Goal: Find contact information: Obtain details needed to contact an individual or organization

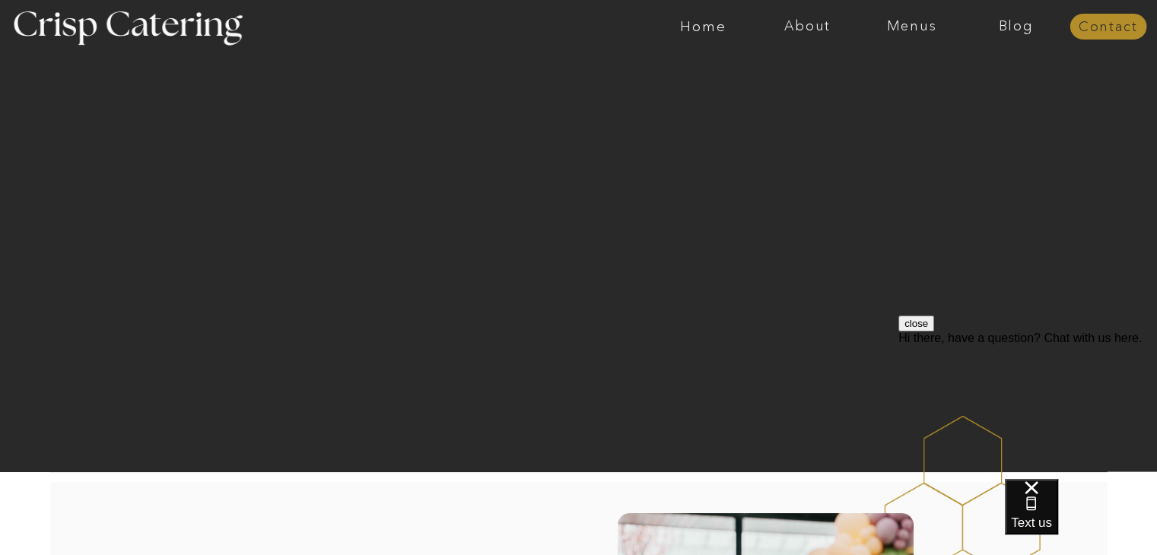
click at [1102, 27] on nav "Contact" at bounding box center [1108, 27] width 77 height 15
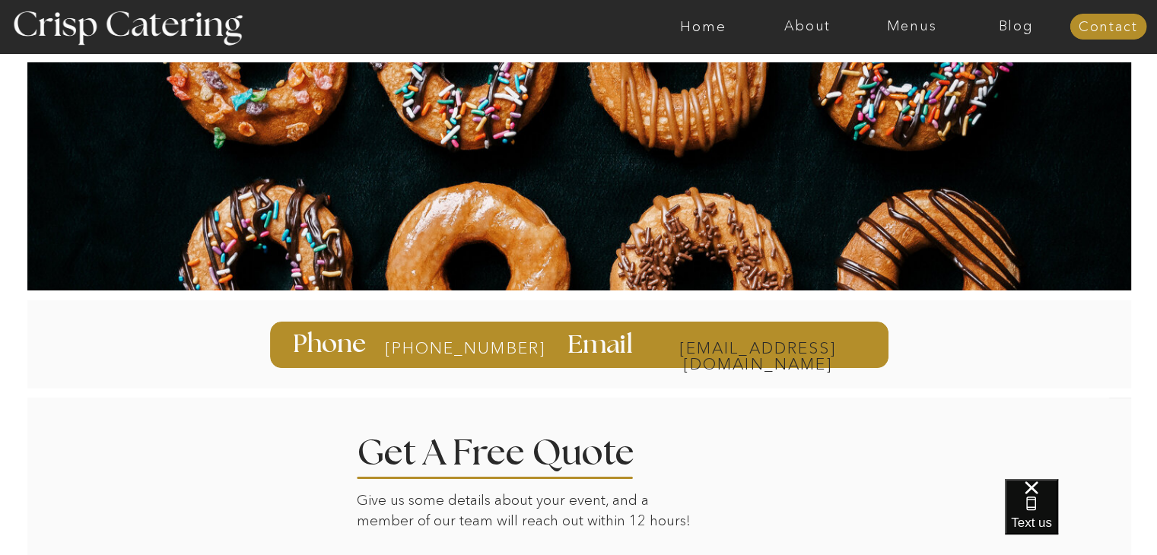
click at [666, 349] on p "[EMAIL_ADDRESS][DOMAIN_NAME]" at bounding box center [758, 347] width 217 height 14
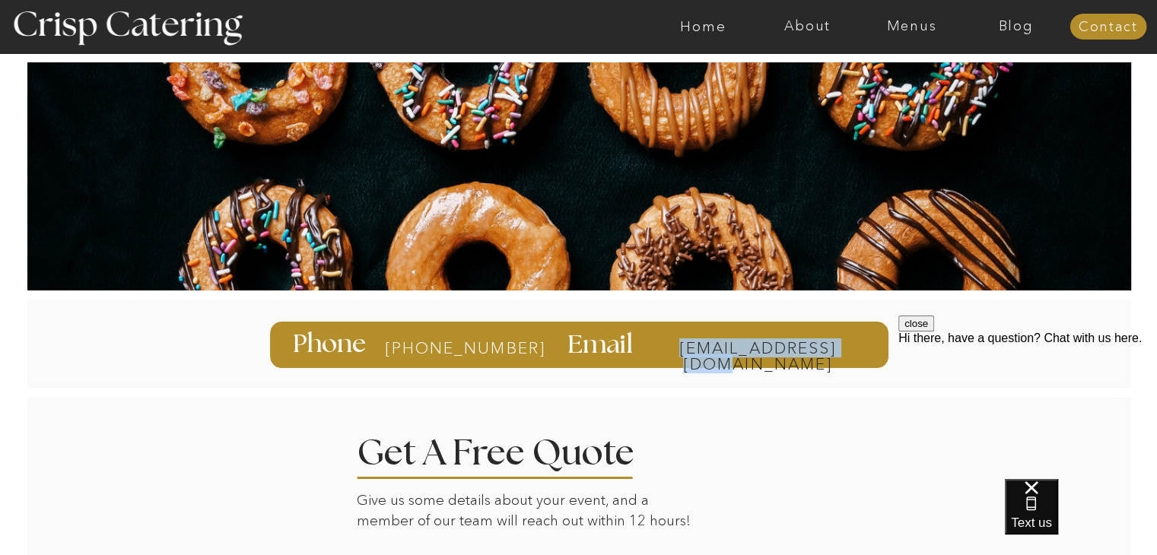
drag, startPoint x: 638, startPoint y: 339, endPoint x: 864, endPoint y: 353, distance: 227.2
click at [864, 353] on div "[EMAIL_ADDRESS][DOMAIN_NAME] Email [PHONE_NUMBER] Phone" at bounding box center [579, 344] width 913 height 107
copy div "[EMAIL_ADDRESS][DOMAIN_NAME]"
click at [641, 346] on div at bounding box center [579, 345] width 619 height 46
drag, startPoint x: 641, startPoint y: 346, endPoint x: 861, endPoint y: 346, distance: 219.9
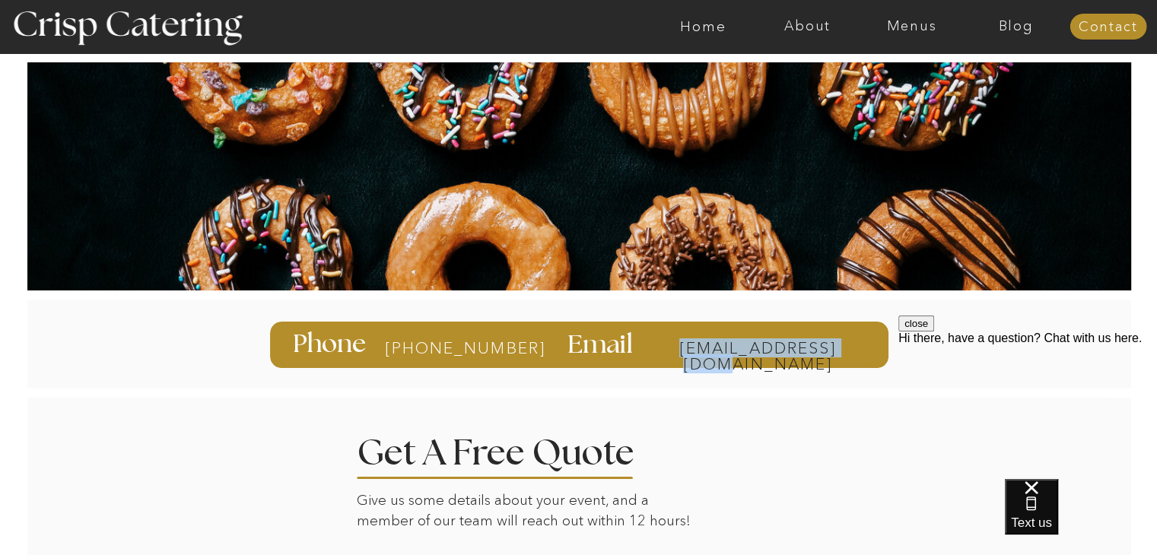
click at [861, 346] on div "[EMAIL_ADDRESS][DOMAIN_NAME] Email [PHONE_NUMBER] Phone" at bounding box center [579, 344] width 913 height 107
copy div "[EMAIL_ADDRESS][DOMAIN_NAME]"
